Goal: Navigation & Orientation: Locate item on page

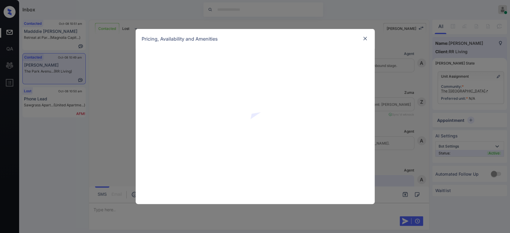
scroll to position [332, 0]
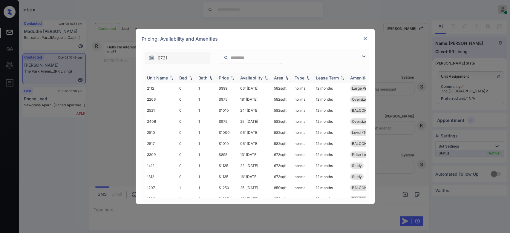
click at [224, 76] on div "Price" at bounding box center [224, 77] width 10 height 5
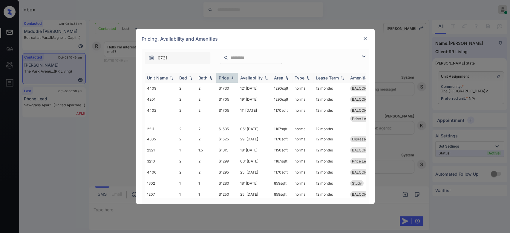
click at [224, 76] on div "Price" at bounding box center [224, 77] width 10 height 5
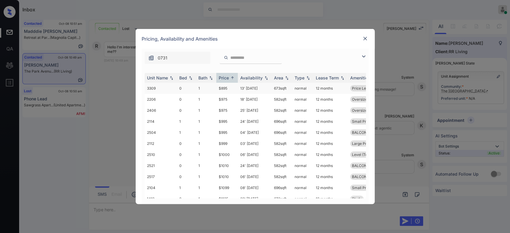
click at [225, 91] on td "$895" at bounding box center [226, 88] width 21 height 11
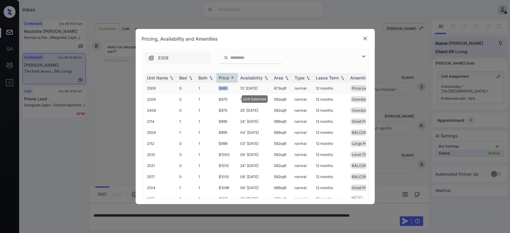
click at [225, 91] on td "$895" at bounding box center [226, 88] width 21 height 11
click at [362, 40] on img at bounding box center [365, 39] width 6 height 6
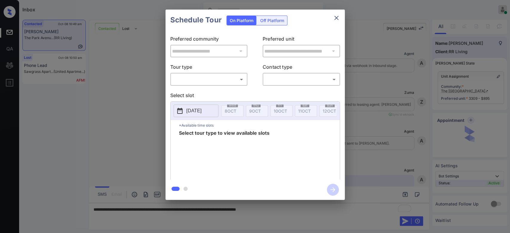
scroll to position [371, 0]
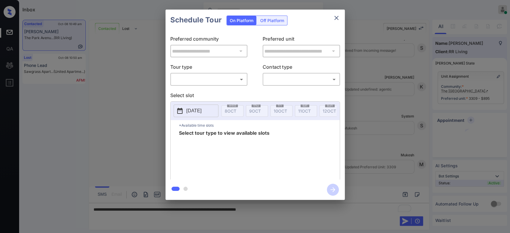
click at [213, 79] on body "Inbox Mukesh Online Set yourself offline Set yourself on break Profile Switch t…" at bounding box center [255, 116] width 510 height 233
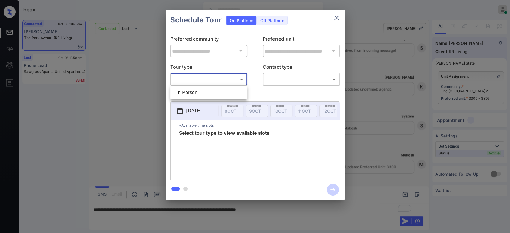
click at [339, 18] on div at bounding box center [255, 116] width 510 height 233
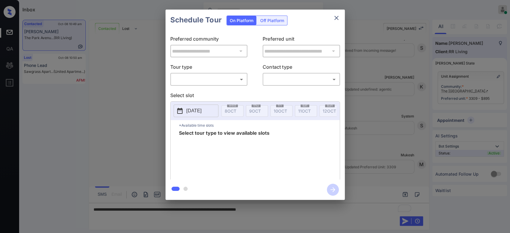
click at [339, 18] on div at bounding box center [255, 116] width 510 height 233
click at [339, 18] on icon "close" at bounding box center [336, 17] width 7 height 7
